Goal: Transaction & Acquisition: Purchase product/service

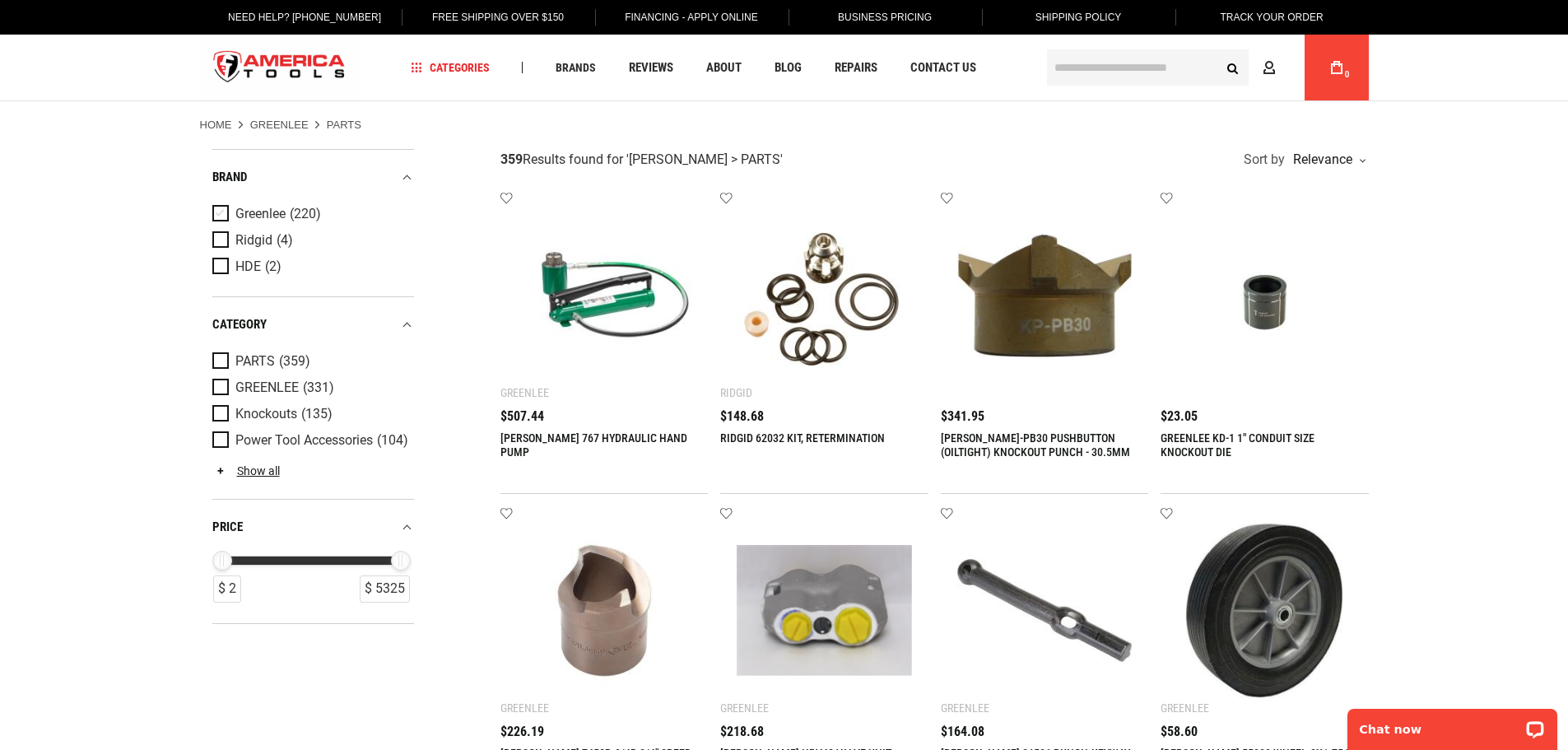
click at [219, 214] on span "Product Filters" at bounding box center [224, 213] width 23 height 18
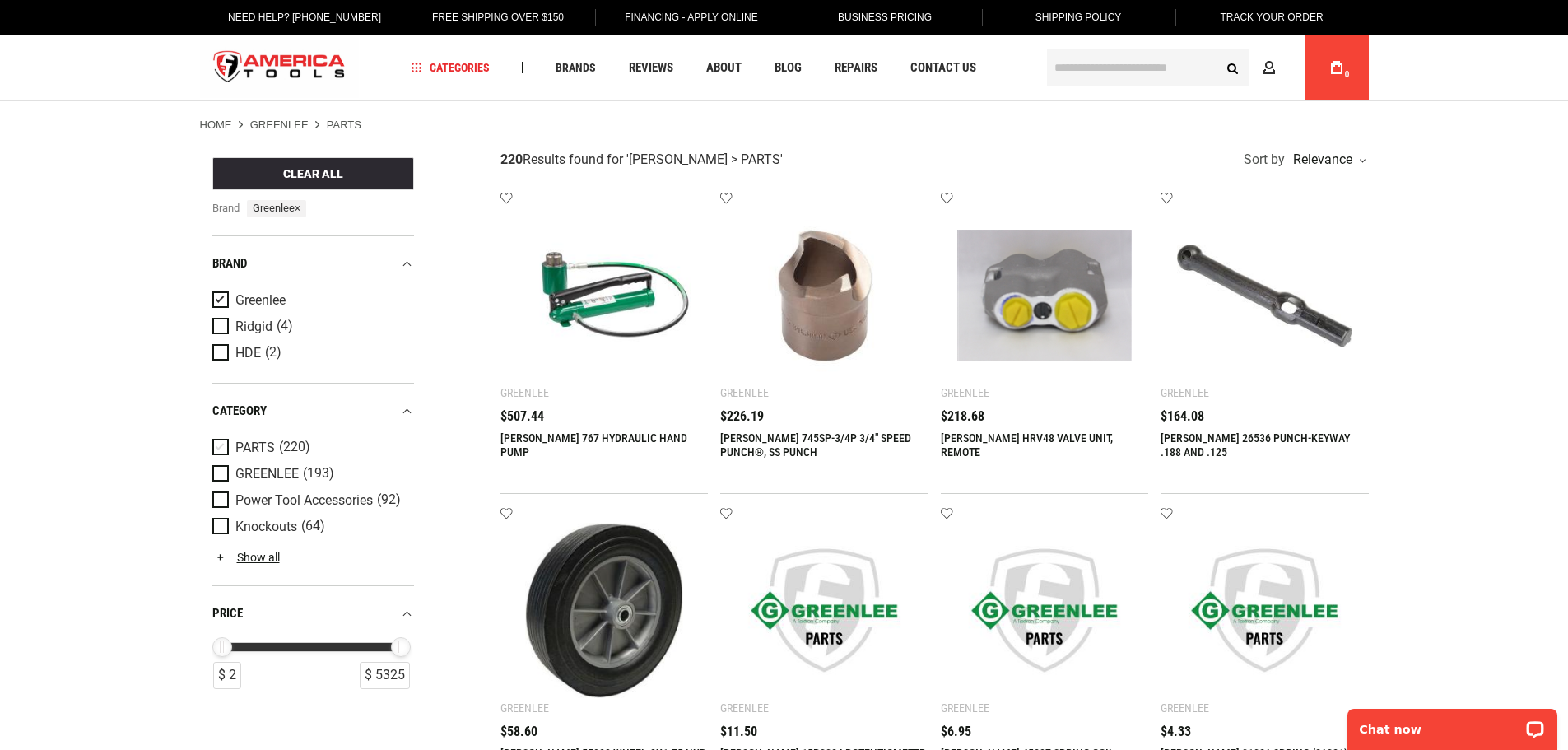
click at [222, 447] on span "Product Filters" at bounding box center [224, 447] width 23 height 18
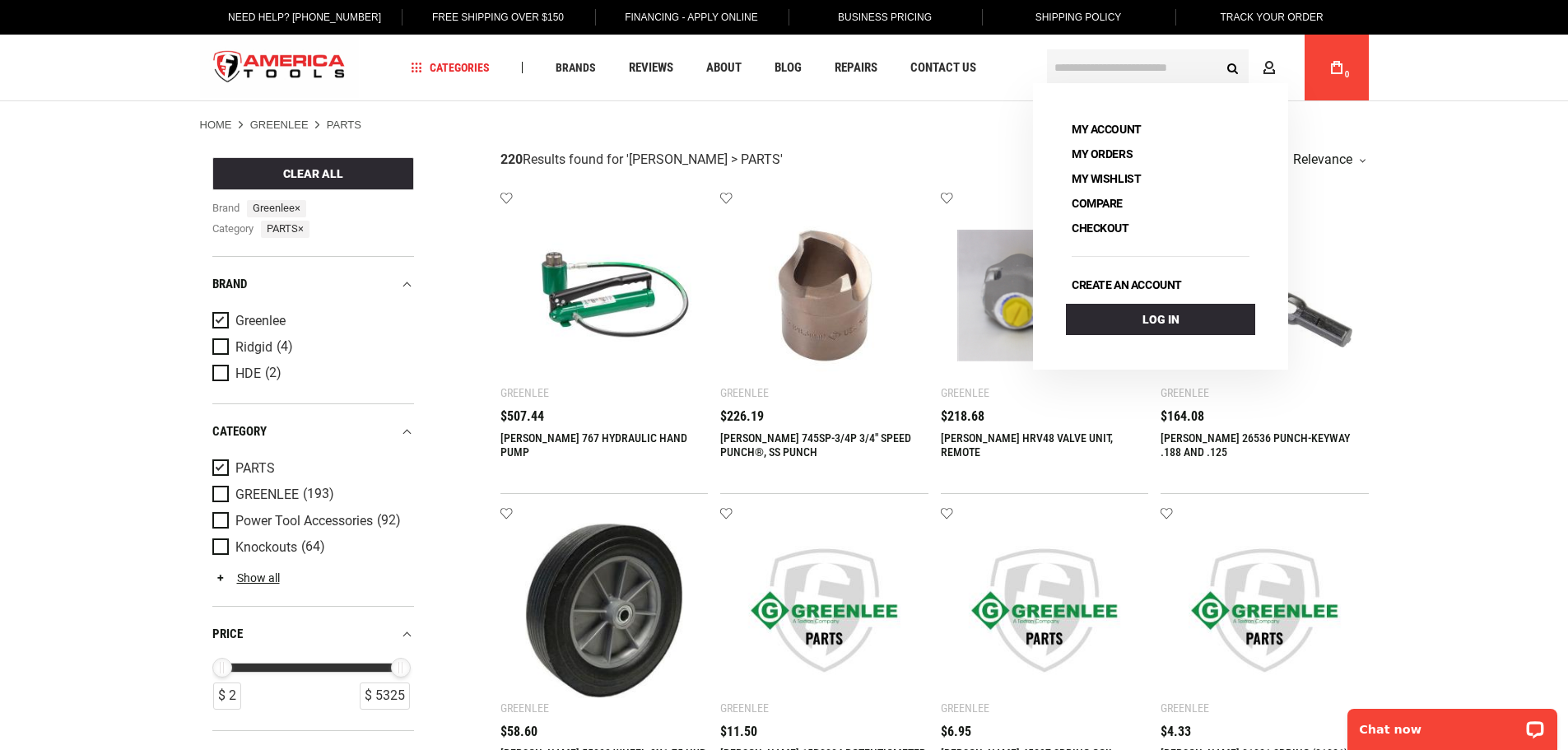
click at [1127, 66] on input "text" at bounding box center [1147, 68] width 202 height 36
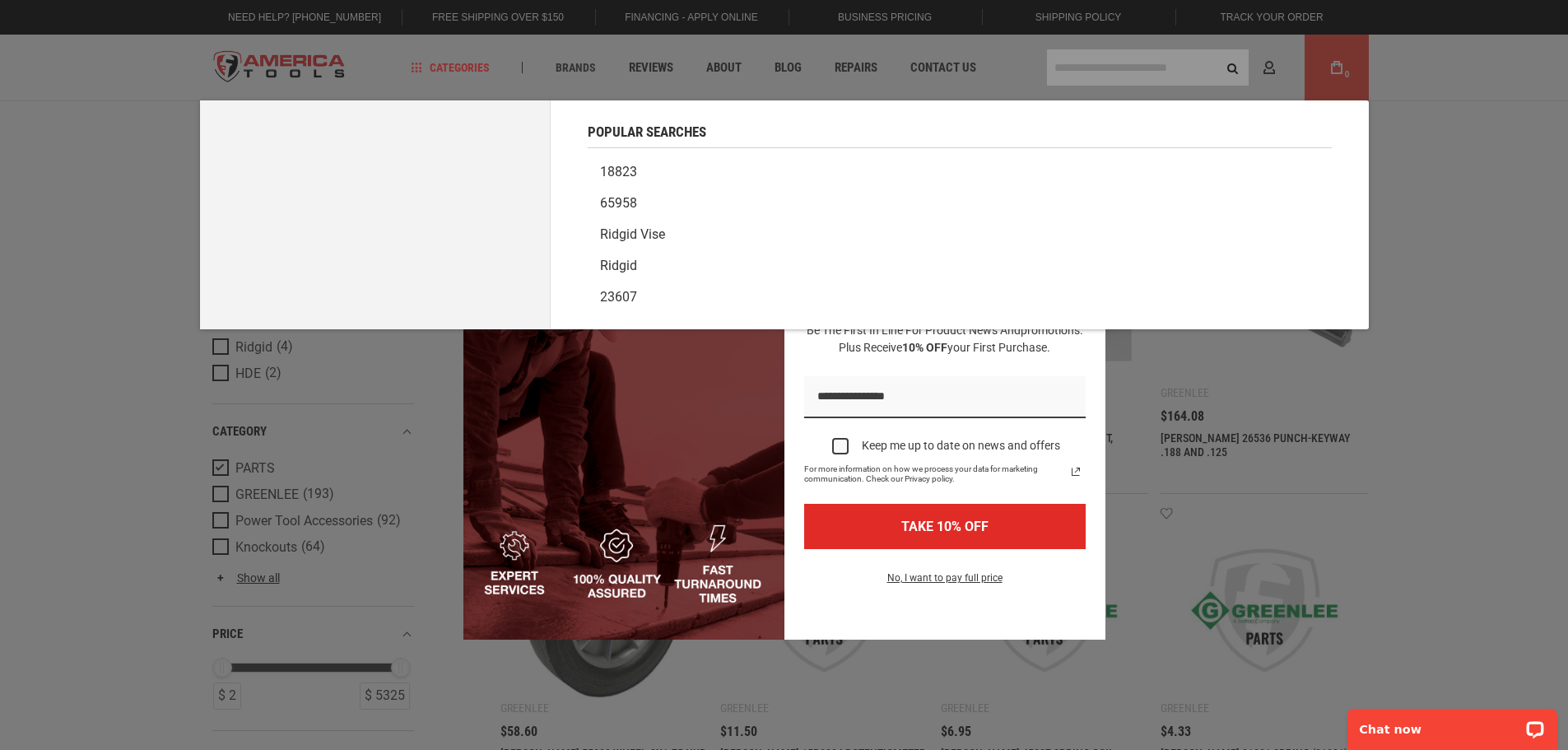
click at [1127, 66] on div "Marketing offer form" at bounding box center [784, 375] width 1568 height 750
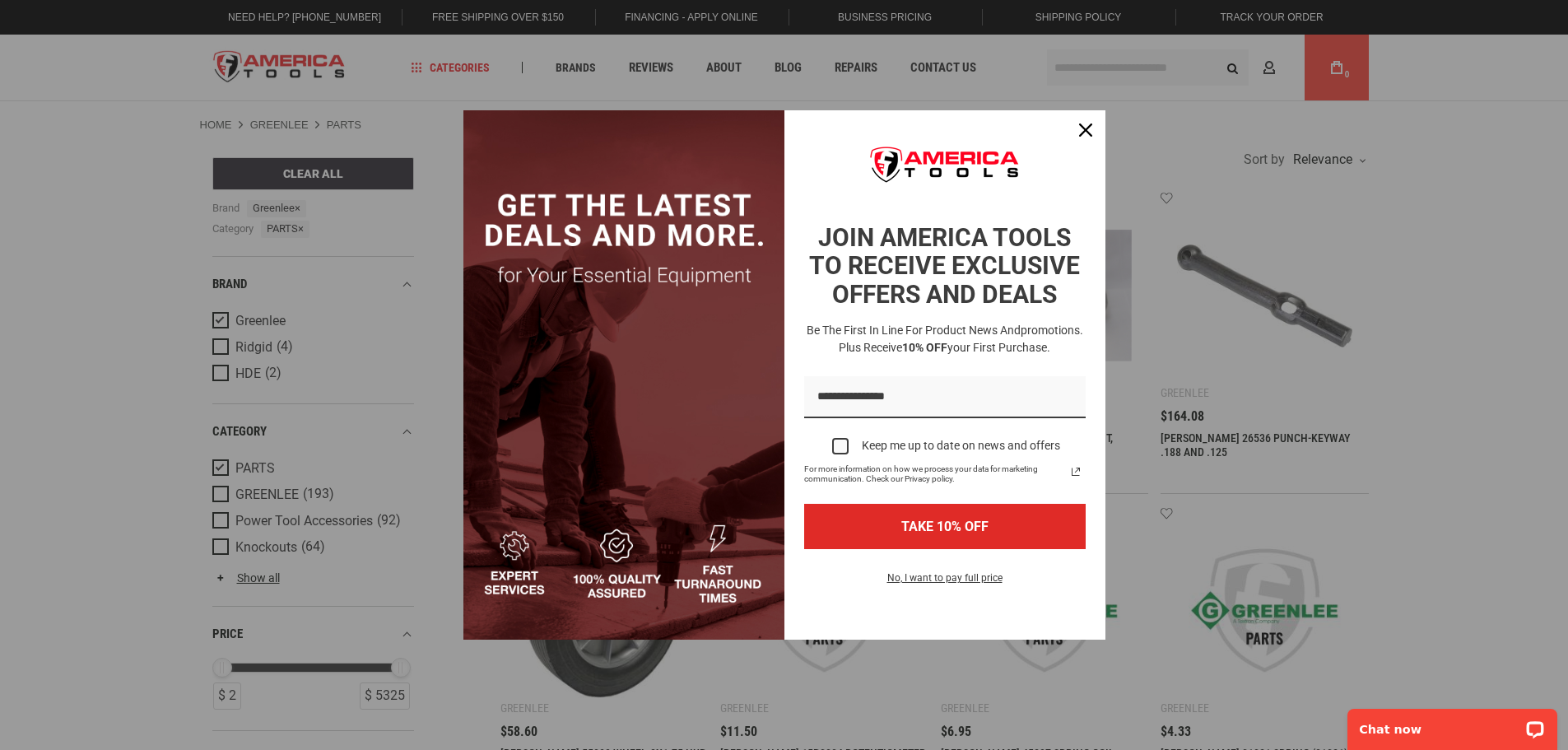
click at [1127, 66] on div "Marketing offer form" at bounding box center [784, 375] width 1568 height 750
click at [1086, 126] on icon "close icon" at bounding box center [1085, 129] width 13 height 13
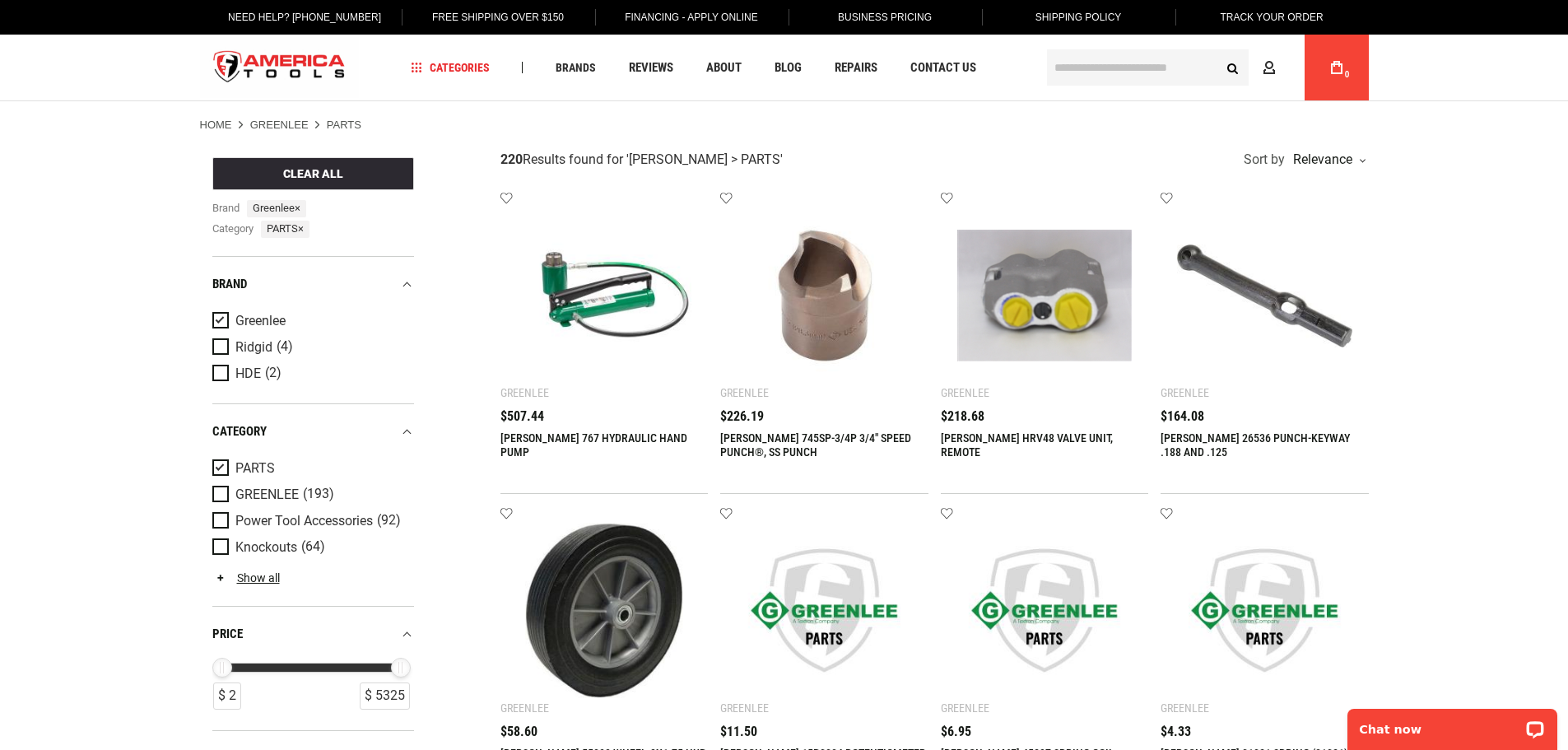
click at [1106, 71] on input "text" at bounding box center [1147, 68] width 202 height 36
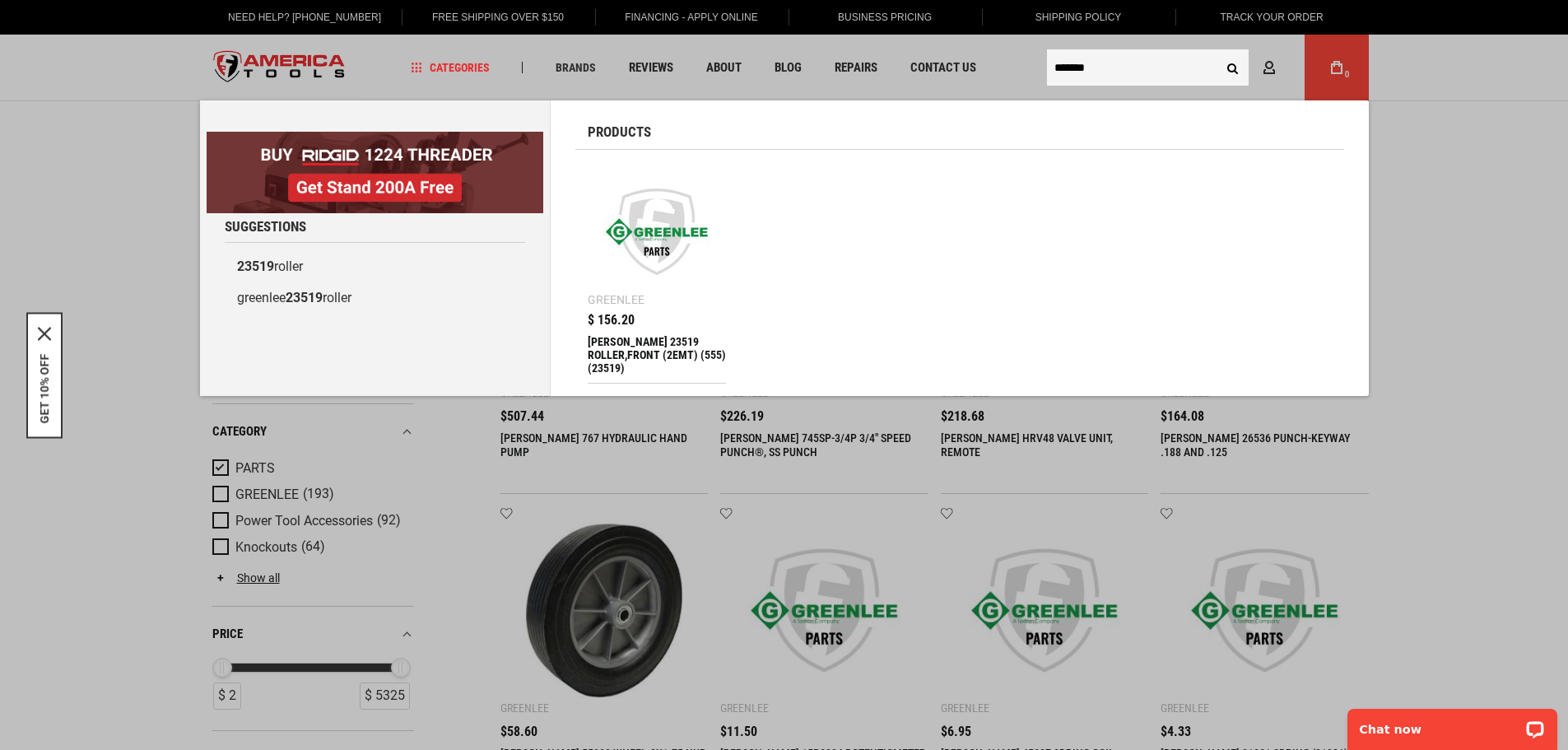
type input "*******"
click at [663, 263] on img at bounding box center [657, 231] width 122 height 122
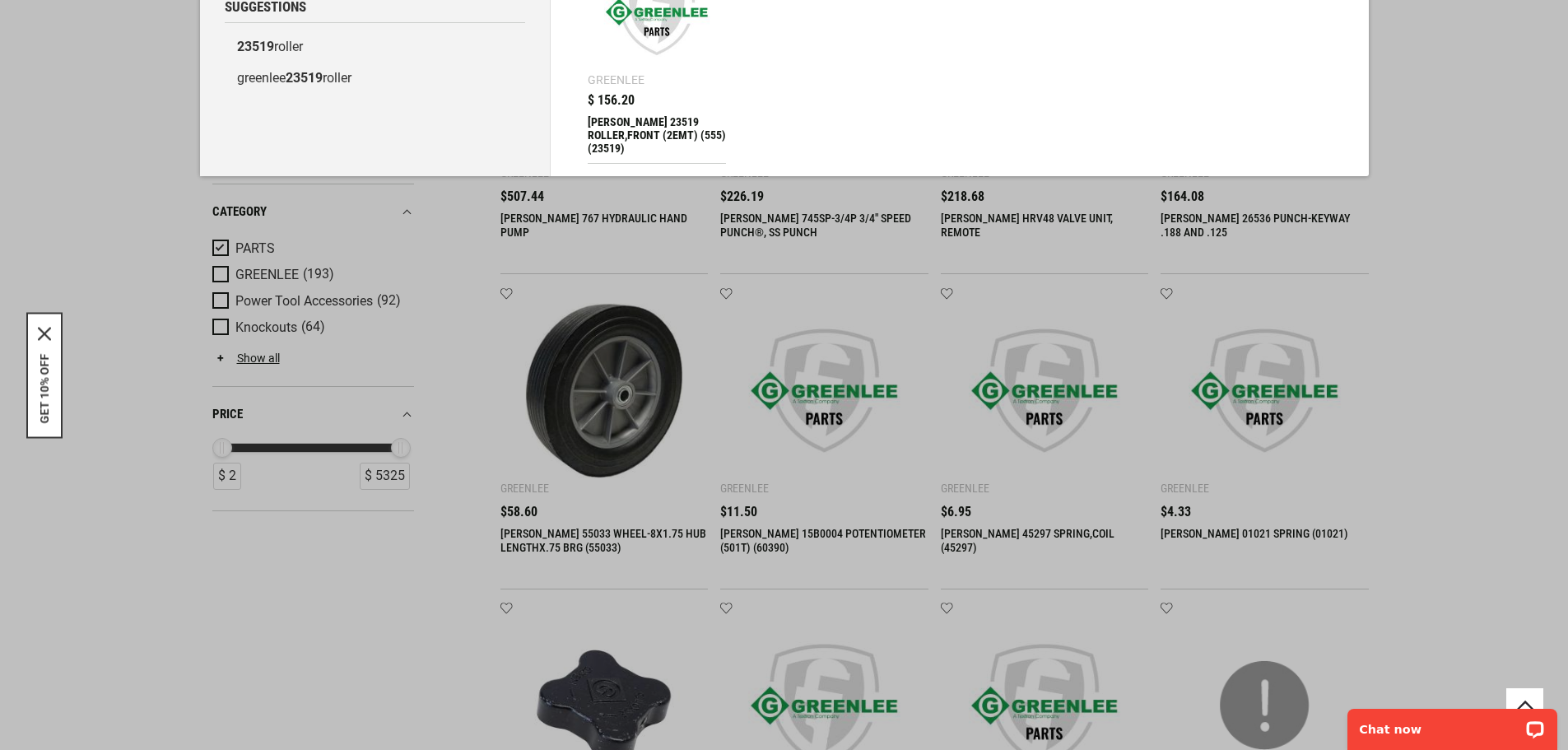
scroll to position [82, 0]
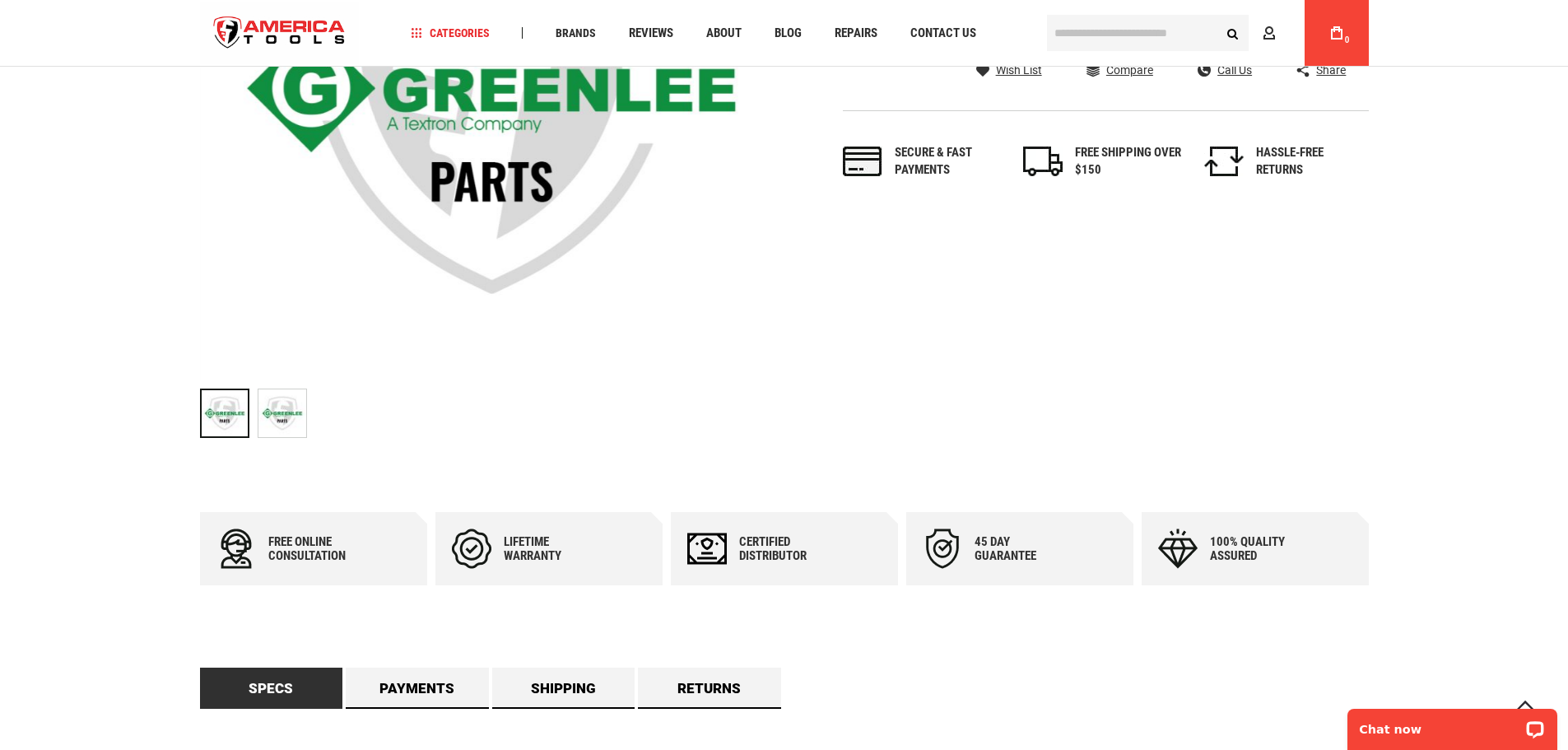
scroll to position [165, 0]
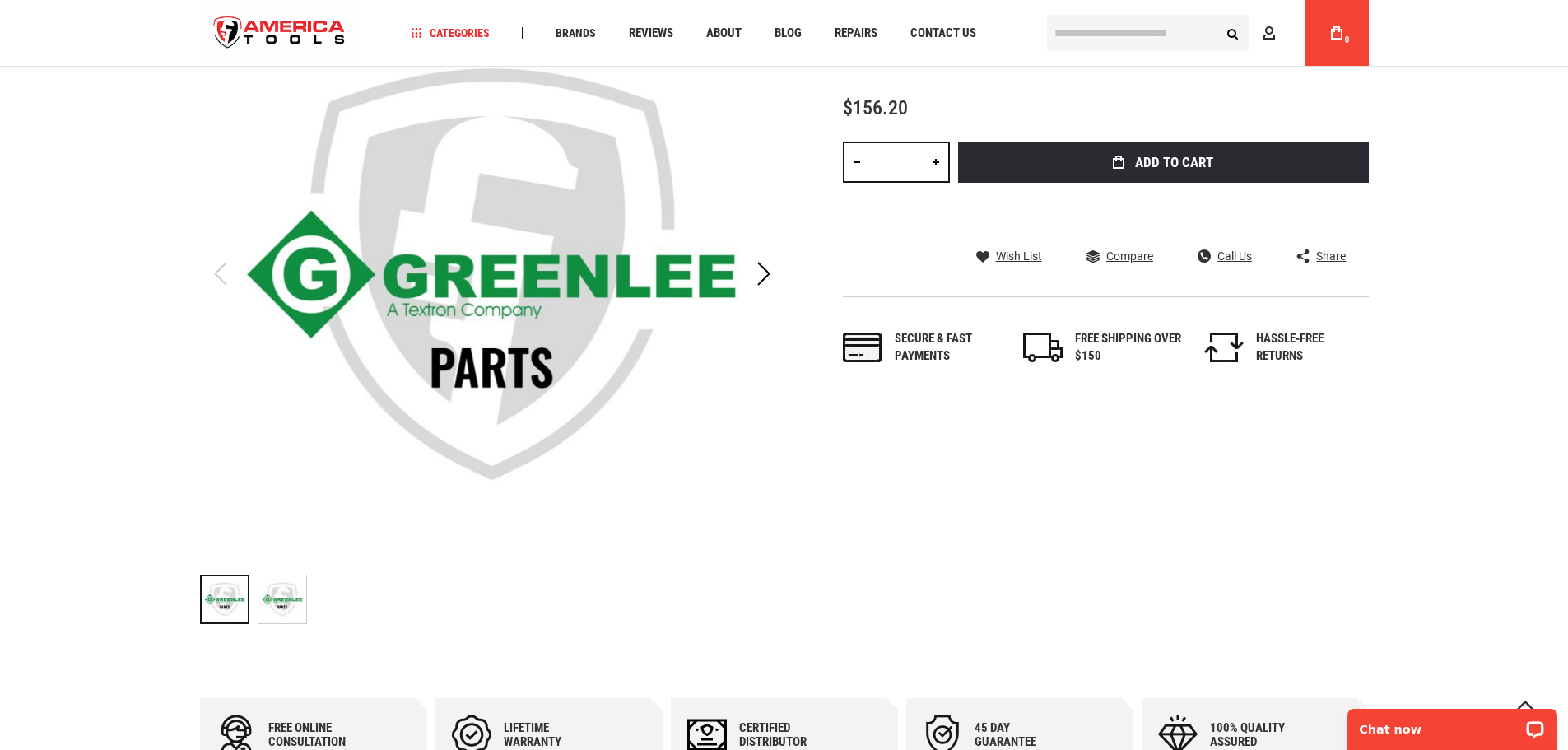
click at [766, 275] on div "Next" at bounding box center [763, 274] width 41 height 57
click at [222, 280] on div "Previous" at bounding box center [220, 274] width 41 height 57
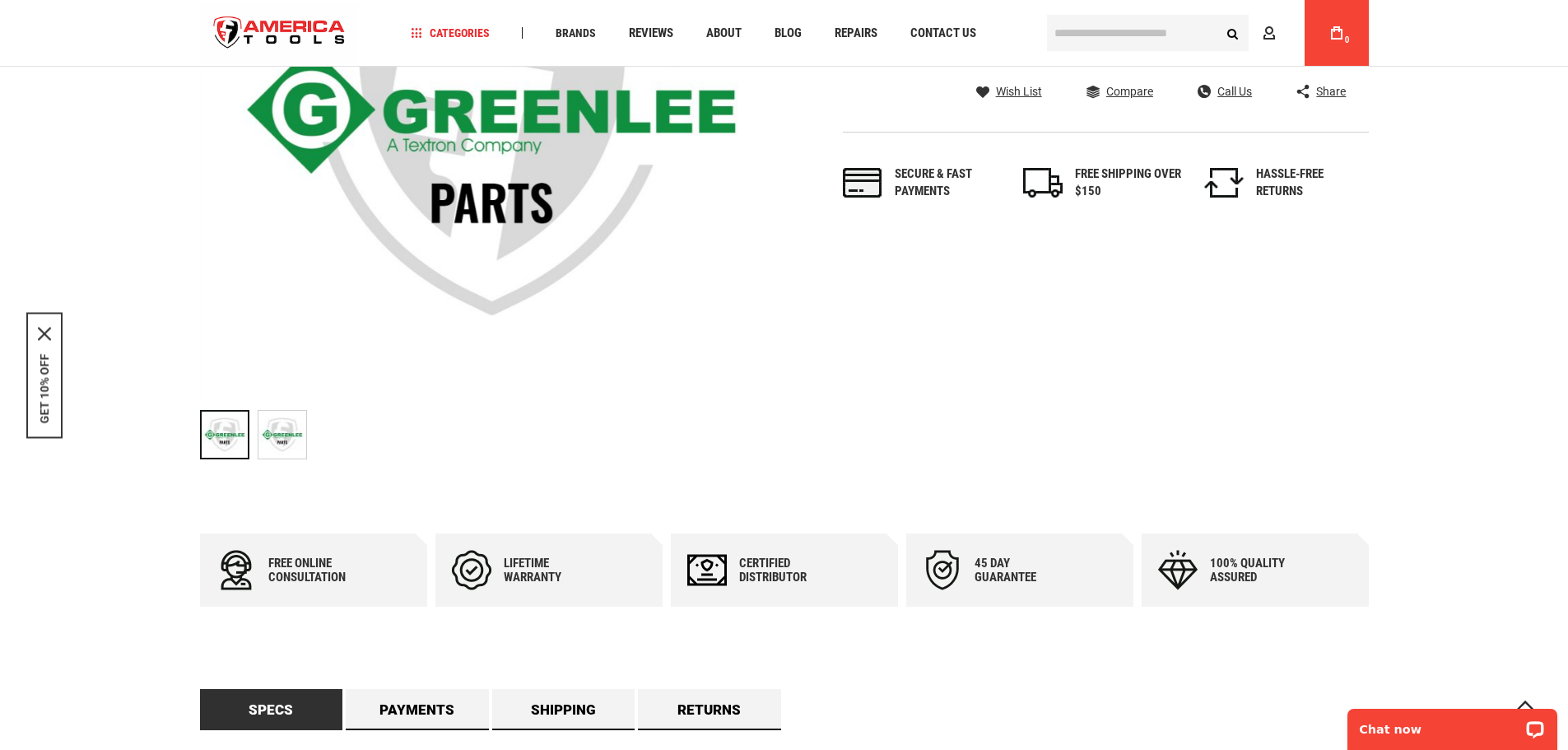
scroll to position [0, 0]
